Goal: Task Accomplishment & Management: Complete application form

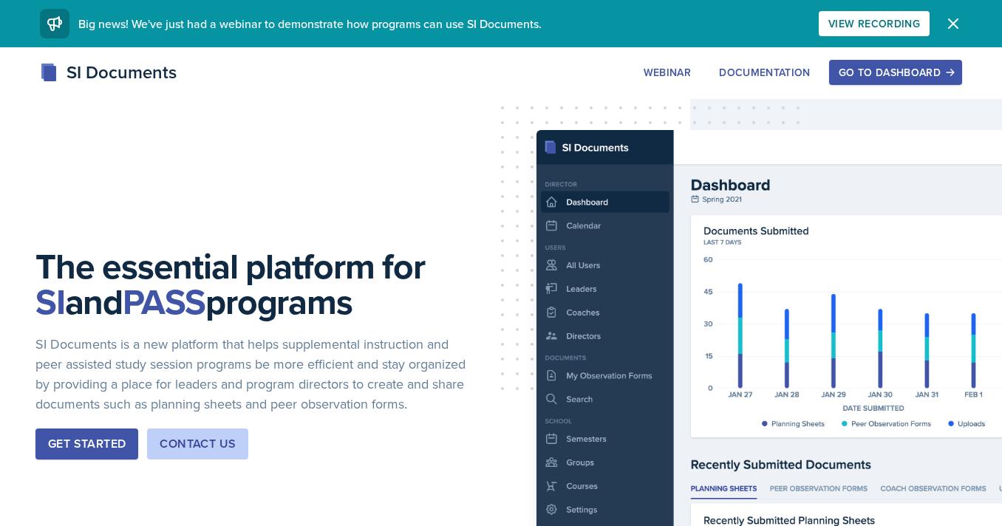
click at [916, 77] on div "Go to Dashboard" at bounding box center [895, 72] width 114 height 12
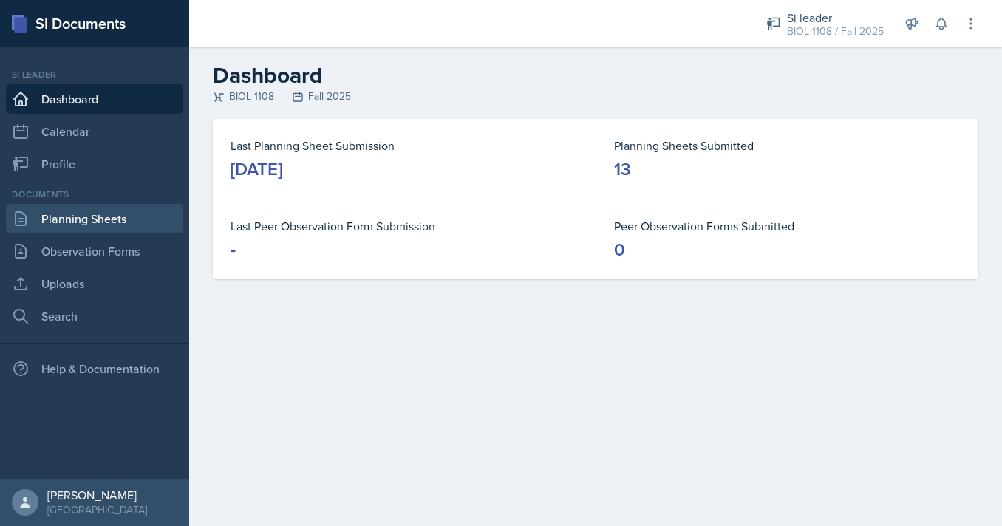
click at [129, 215] on link "Planning Sheets" at bounding box center [94, 219] width 177 height 30
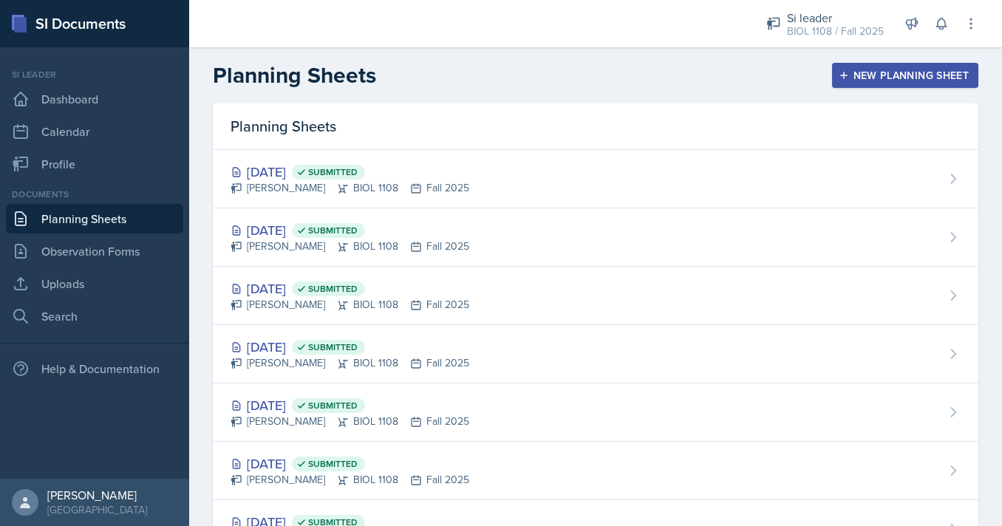
click at [850, 73] on div "New Planning Sheet" at bounding box center [904, 75] width 127 height 12
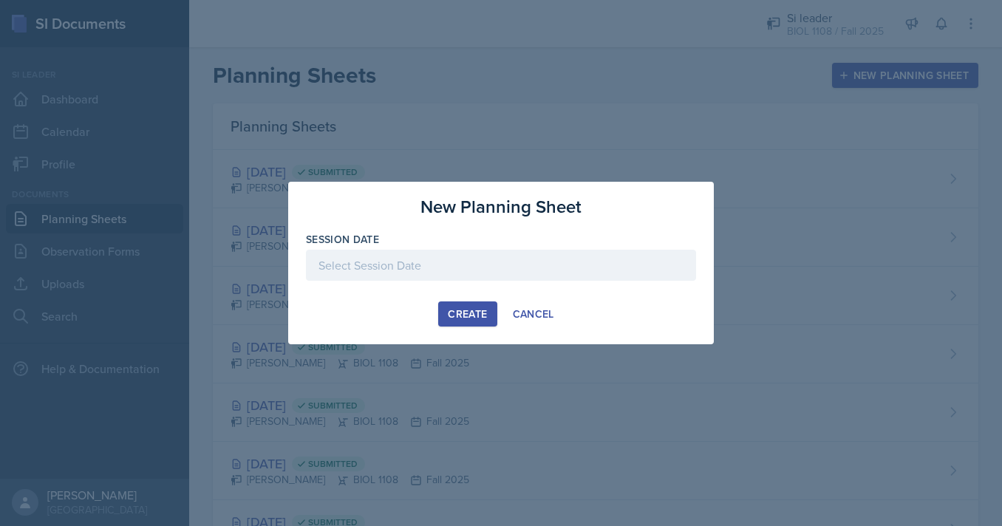
click at [470, 264] on div at bounding box center [501, 265] width 390 height 31
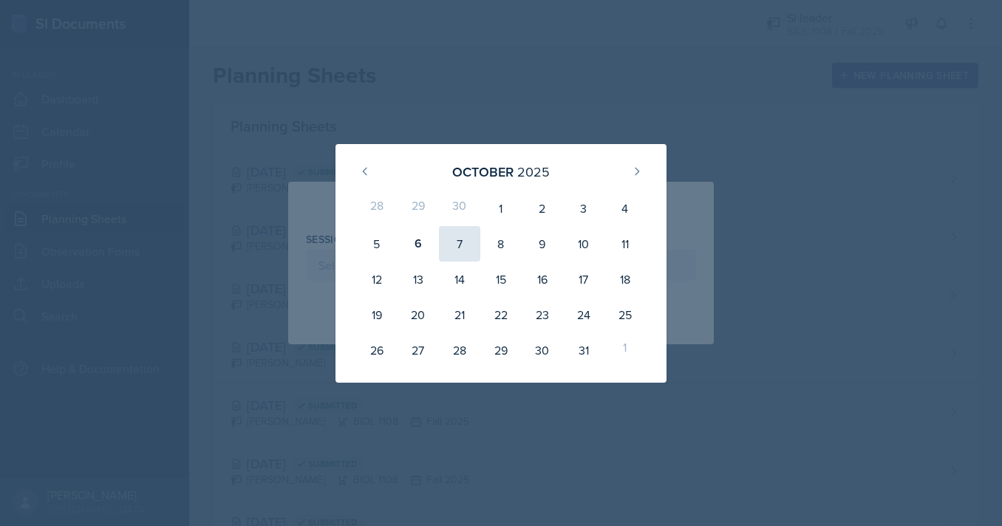
click at [460, 238] on div "7" at bounding box center [459, 243] width 41 height 35
type input "October 7th, 2025"
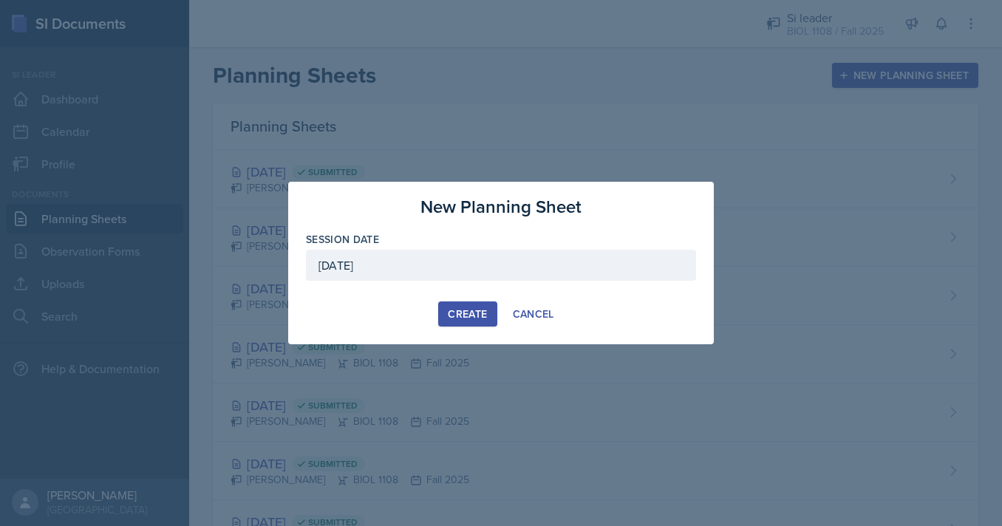
click at [459, 312] on div "Create" at bounding box center [467, 314] width 39 height 12
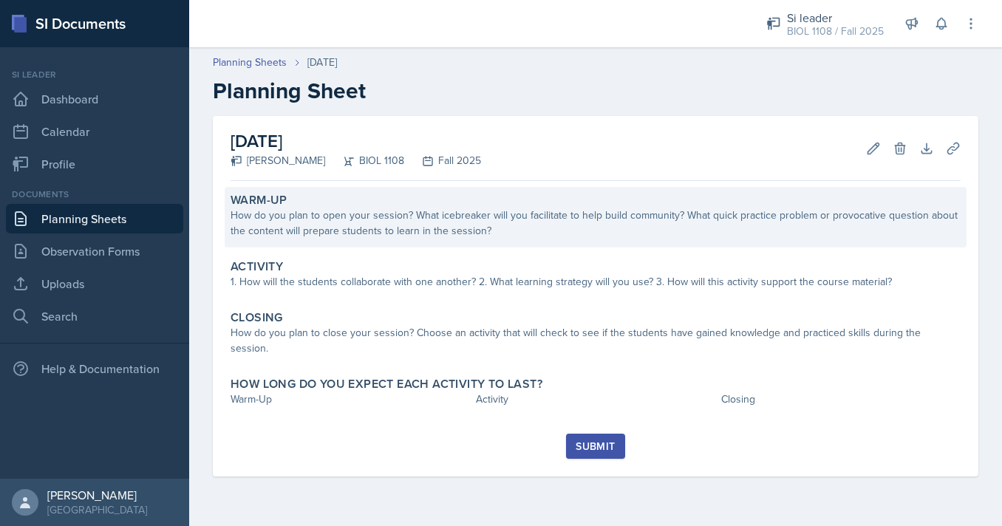
click at [323, 211] on div "How do you plan to open your session? What icebreaker will you facilitate to he…" at bounding box center [595, 223] width 730 height 31
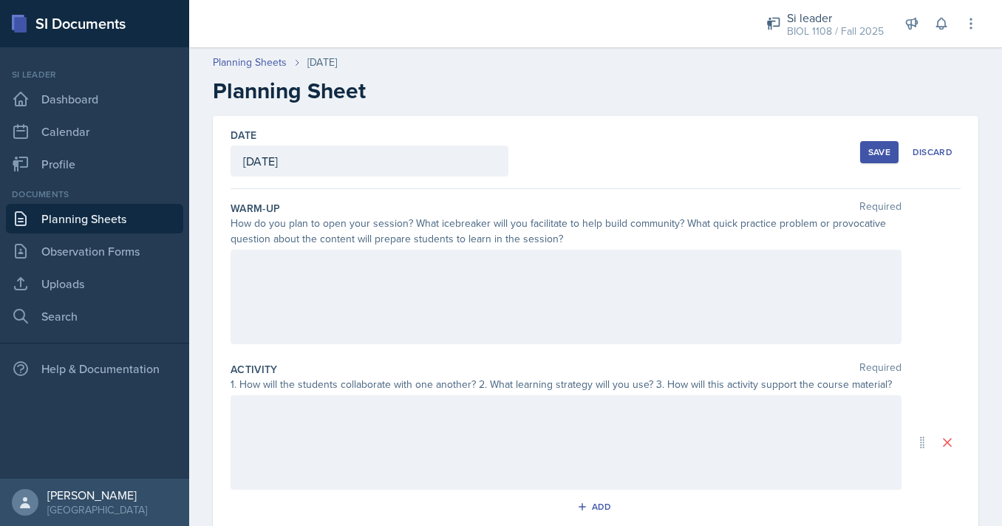
click at [320, 281] on div at bounding box center [565, 297] width 671 height 95
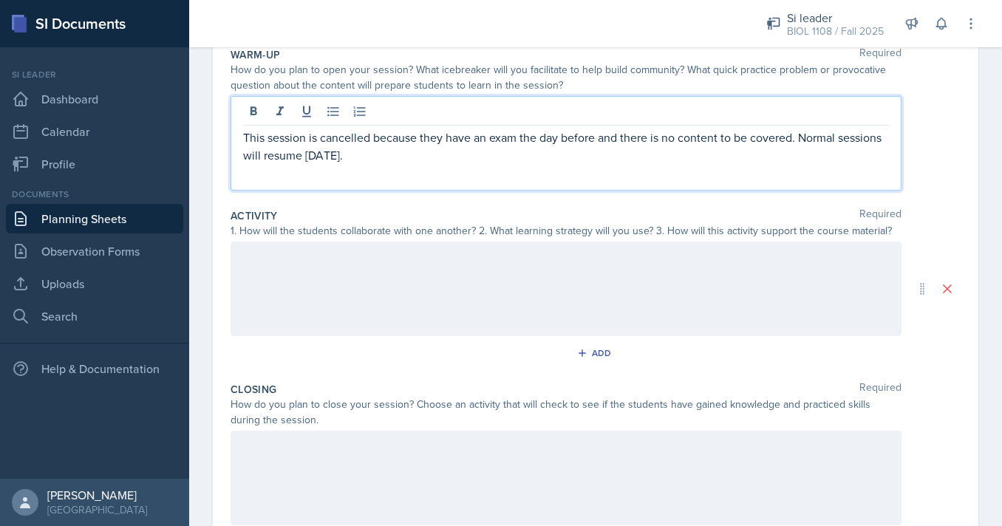
scroll to position [169, 0]
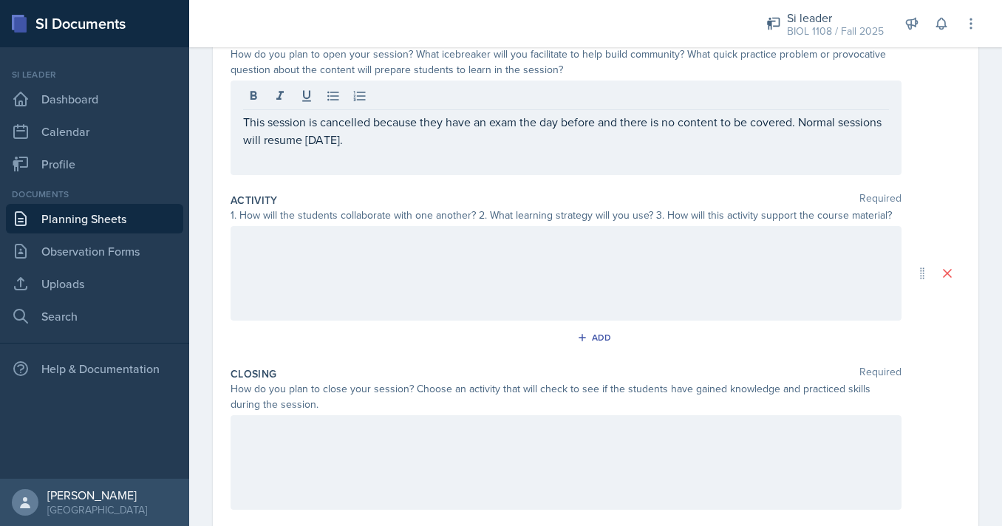
click at [320, 290] on div at bounding box center [565, 273] width 671 height 95
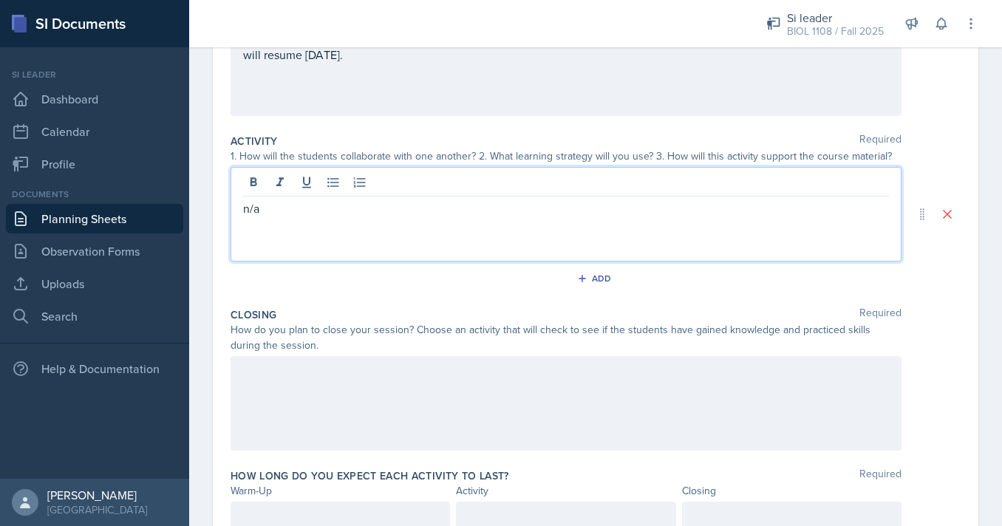
scroll to position [294, 0]
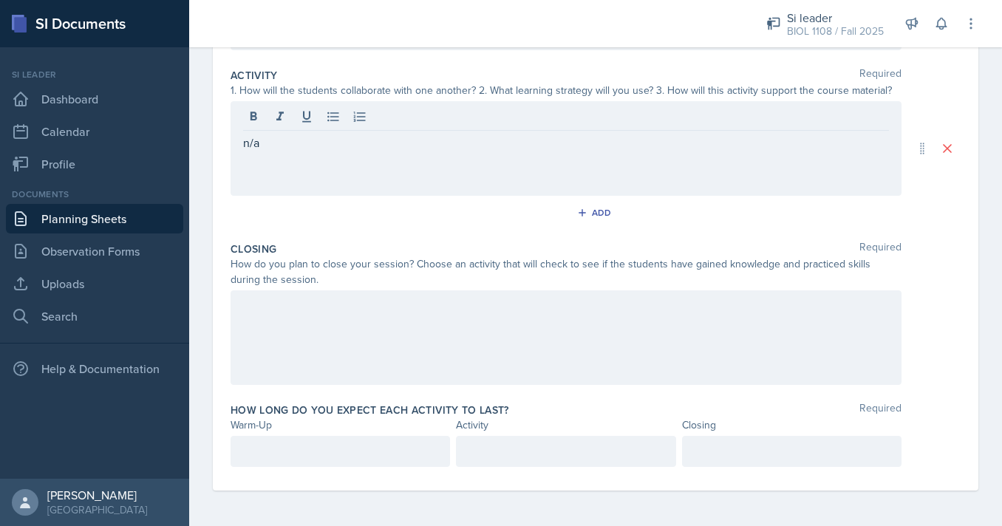
click at [312, 340] on div at bounding box center [565, 337] width 671 height 95
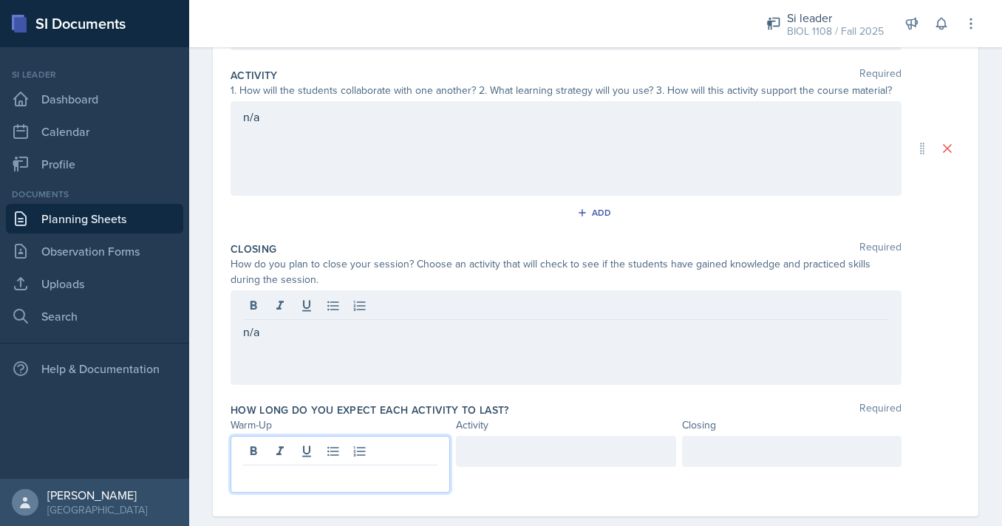
click at [288, 445] on div at bounding box center [339, 464] width 219 height 57
click at [493, 459] on div at bounding box center [565, 451] width 219 height 31
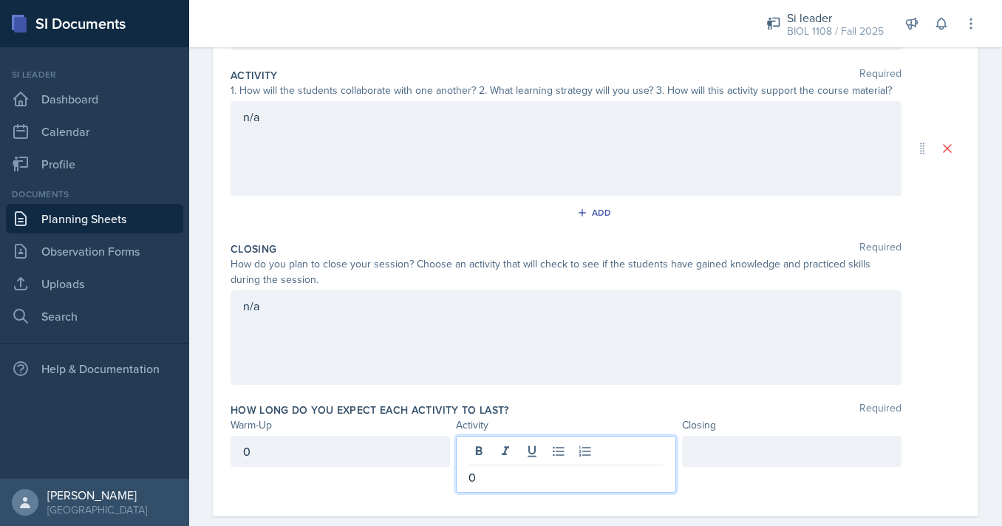
click at [694, 454] on div at bounding box center [791, 451] width 219 height 31
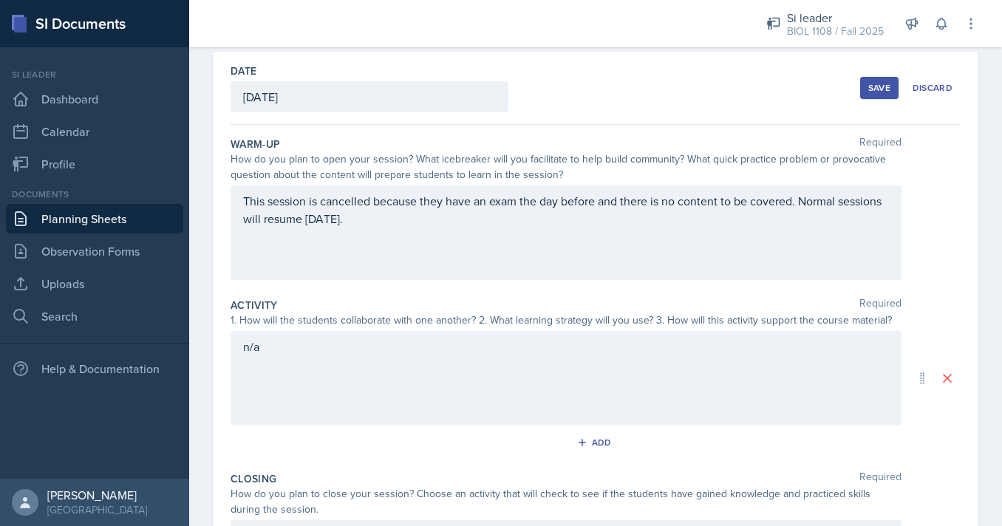
scroll to position [0, 0]
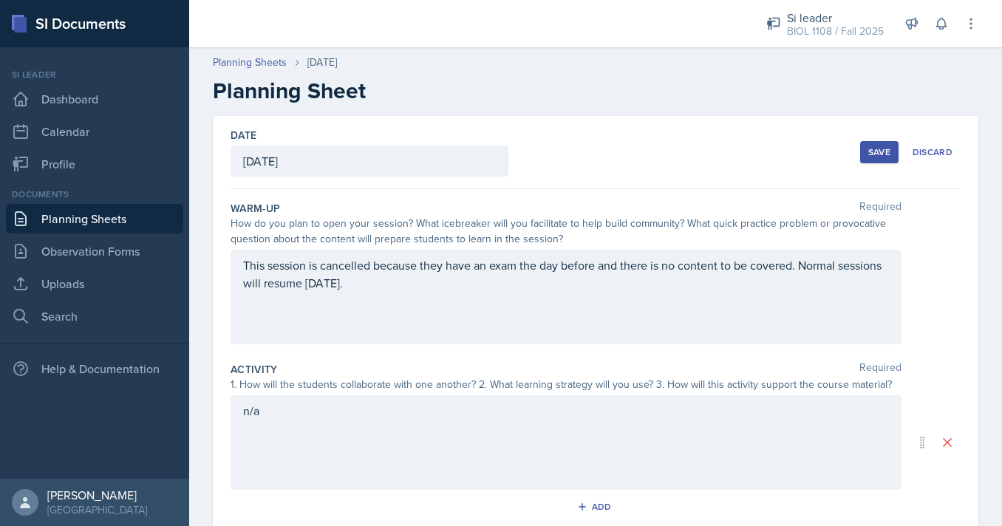
click at [880, 156] on div "Save" at bounding box center [879, 152] width 22 height 12
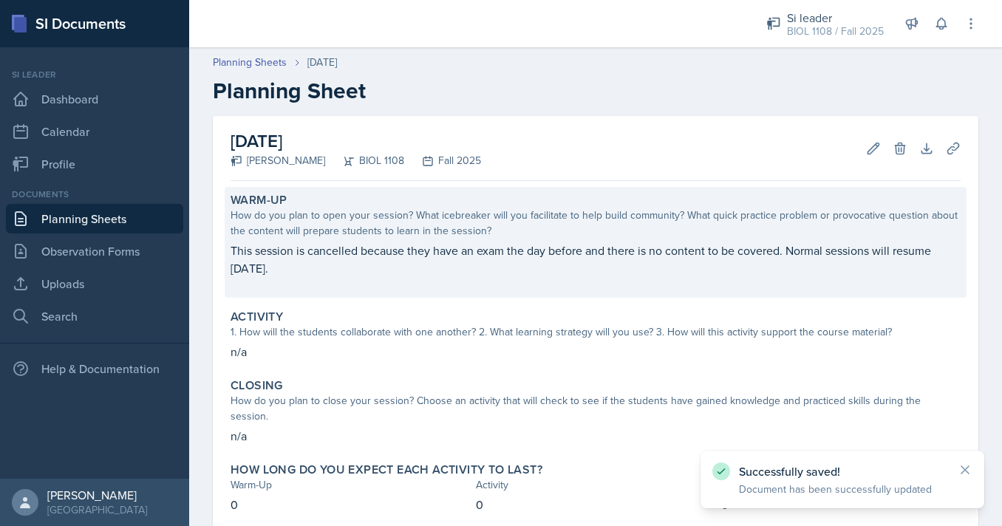
scroll to position [74, 0]
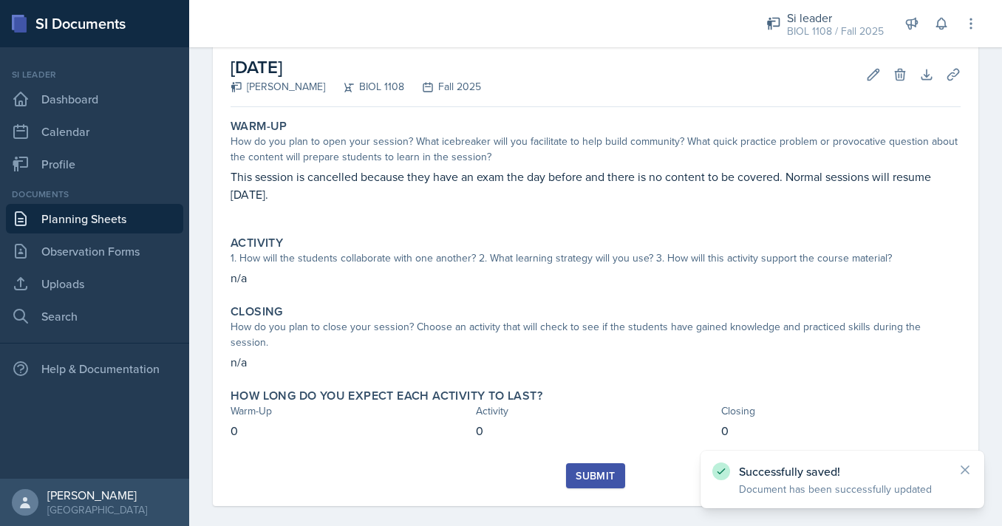
click at [598, 470] on div "Submit" at bounding box center [594, 476] width 39 height 12
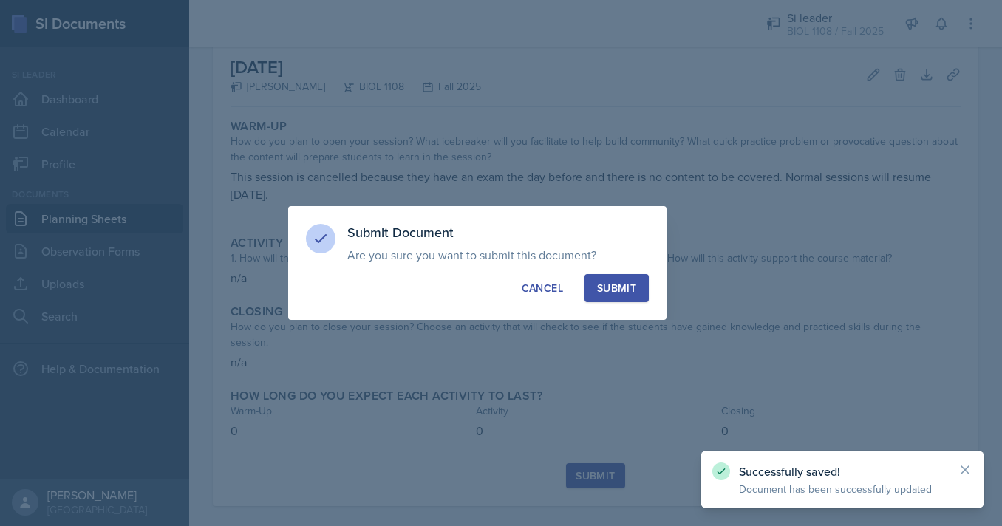
click at [612, 292] on div "Submit" at bounding box center [616, 288] width 39 height 15
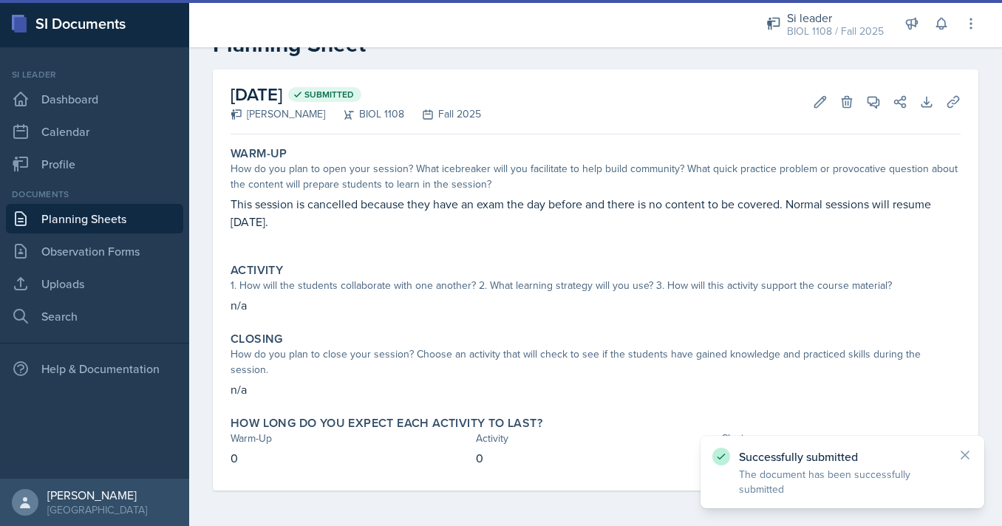
scroll to position [31, 0]
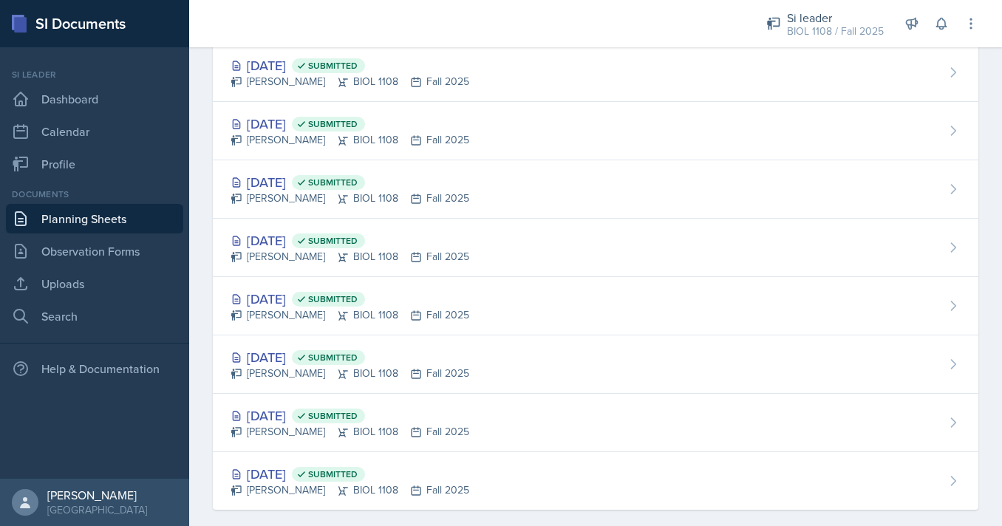
scroll to position [417, 0]
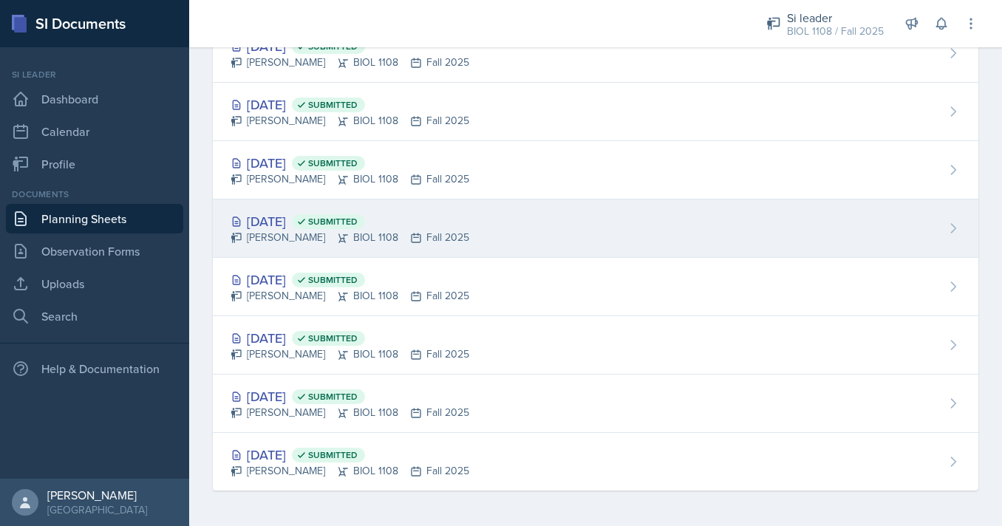
click at [413, 249] on div "[DATE] Submitted [PERSON_NAME] BIOL 1108 Fall 2025" at bounding box center [595, 228] width 765 height 58
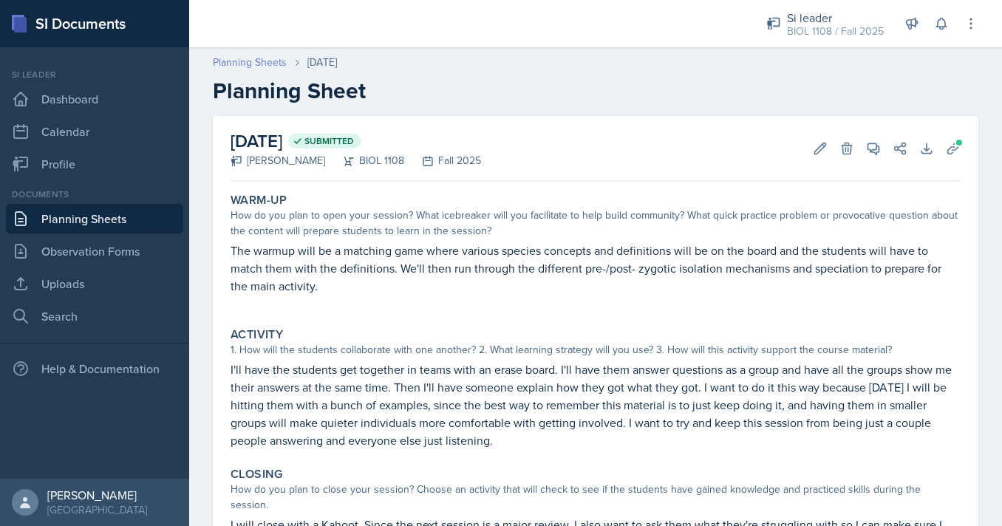
click at [240, 56] on link "Planning Sheets" at bounding box center [250, 63] width 74 height 16
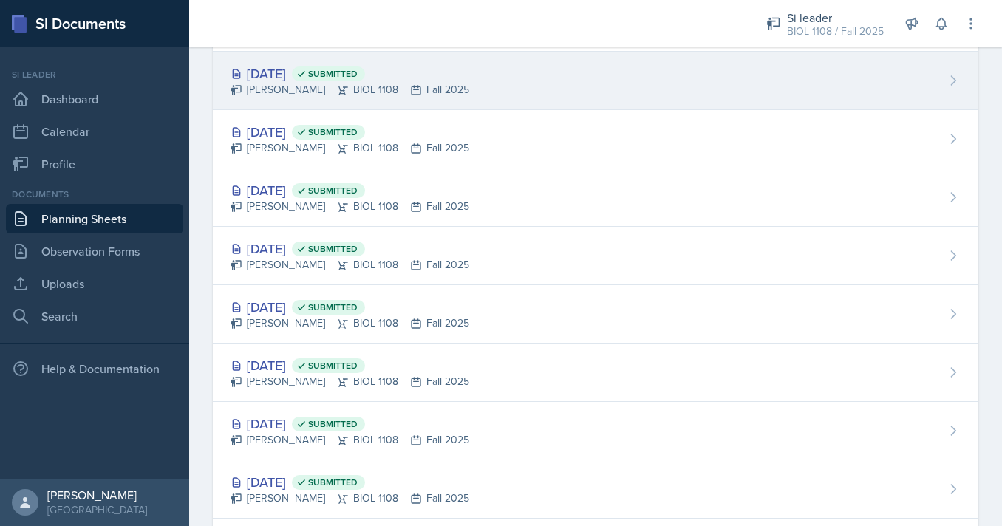
scroll to position [220, 0]
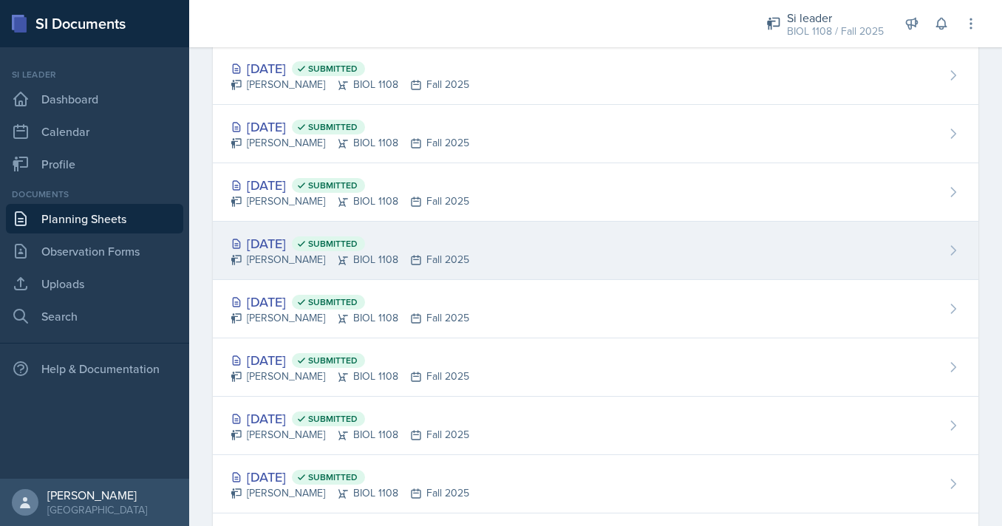
click at [343, 242] on span "Submitted" at bounding box center [328, 243] width 73 height 15
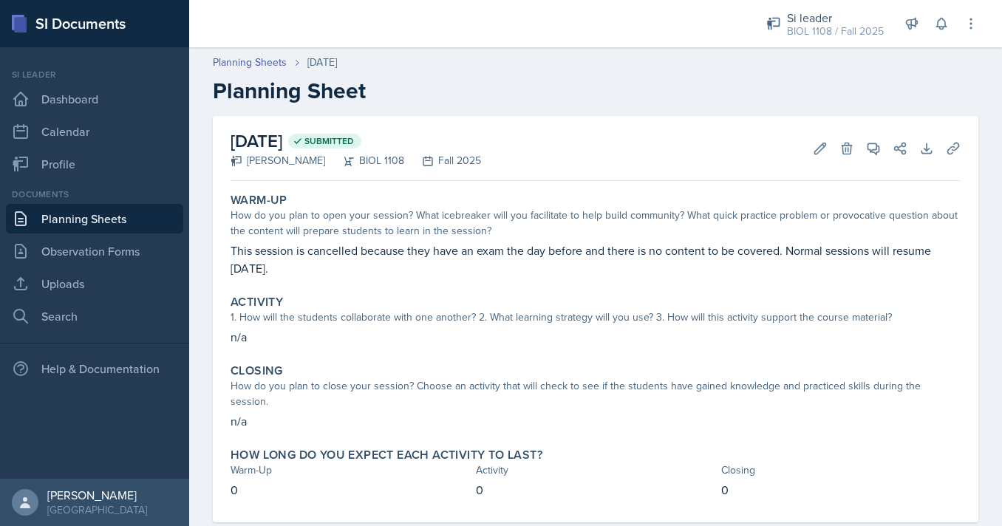
click at [269, 242] on p "This session is cancelled because they have an exam the day before and there is…" at bounding box center [595, 259] width 730 height 35
